Goal: Navigation & Orientation: Find specific page/section

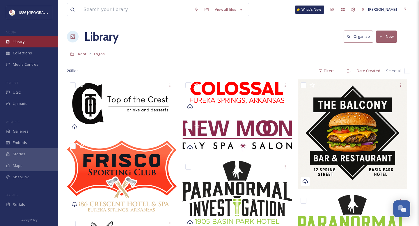
click at [25, 44] on div "Library" at bounding box center [29, 41] width 58 height 11
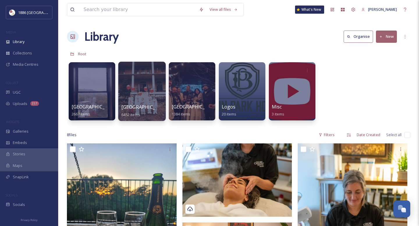
click at [139, 93] on div at bounding box center [141, 91] width 47 height 59
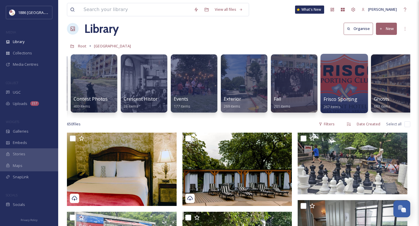
scroll to position [0, 249]
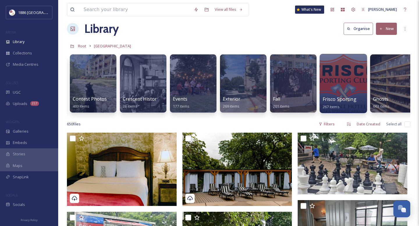
click at [336, 93] on div at bounding box center [343, 83] width 47 height 59
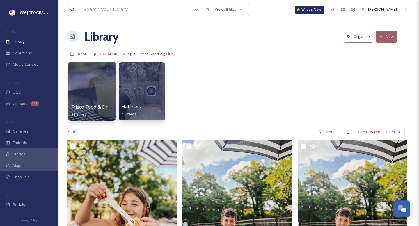
click at [105, 86] on div at bounding box center [91, 91] width 47 height 59
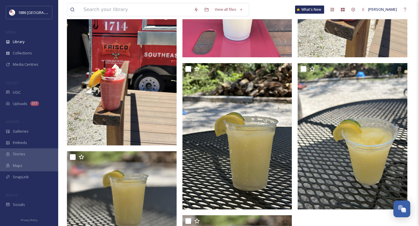
scroll to position [451, 0]
